Goal: Task Accomplishment & Management: Manage account settings

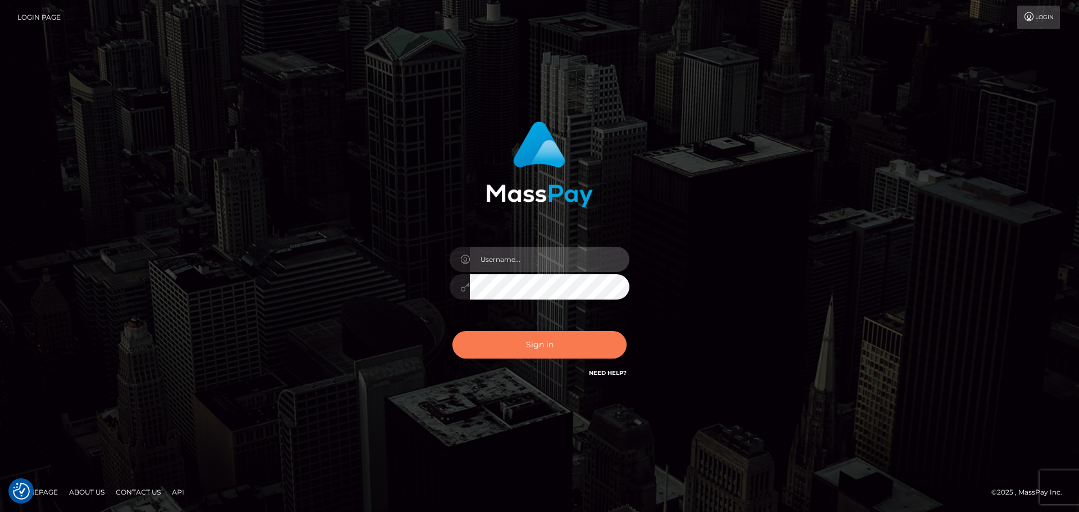
type input "Dmitri.wowcan"
click at [553, 342] on button "Sign in" at bounding box center [539, 345] width 174 height 28
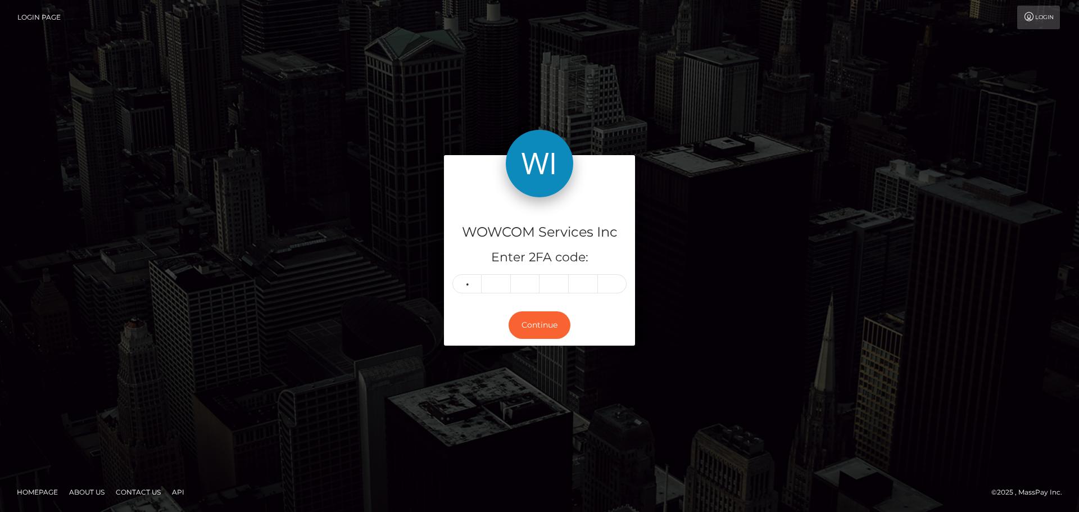
type input "6"
type input "9"
type input "6"
type input "9"
type input "0"
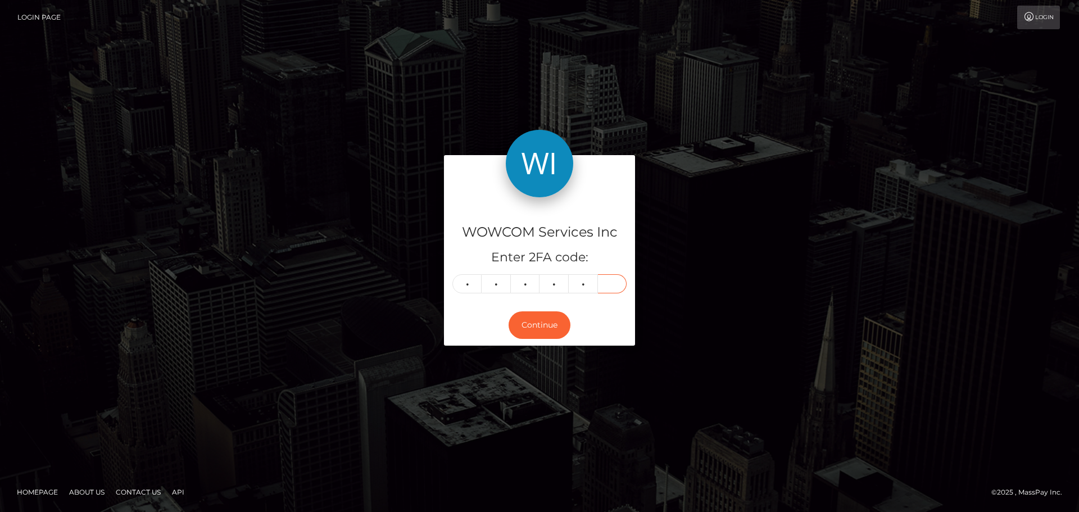
type input "3"
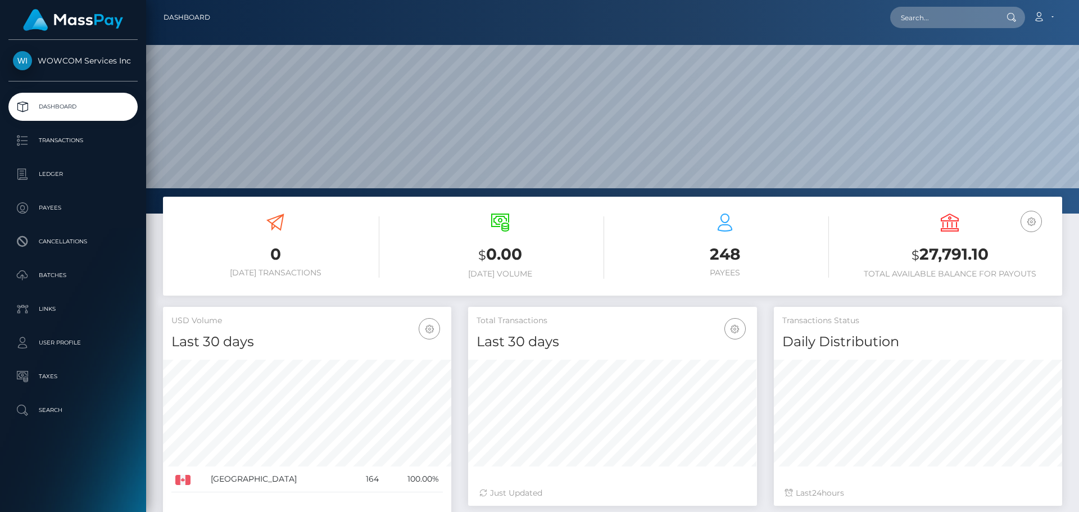
scroll to position [200, 289]
drag, startPoint x: 993, startPoint y: 255, endPoint x: 923, endPoint y: 255, distance: 69.7
click at [923, 255] on h3 "$ 27,791.10" at bounding box center [950, 254] width 208 height 23
copy h3 "27,791.10"
